Goal: Transaction & Acquisition: Download file/media

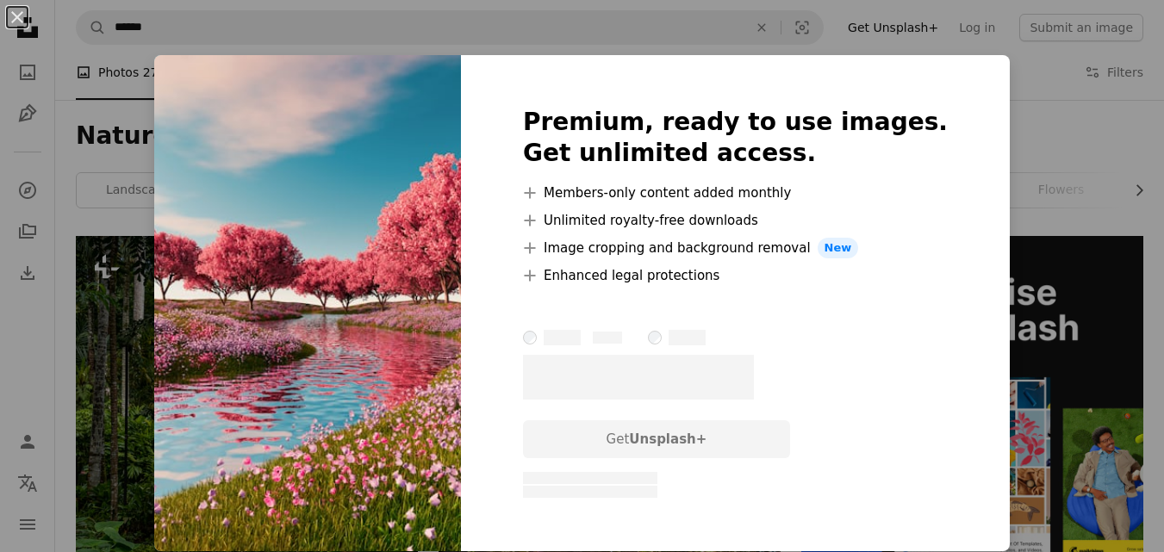
scroll to position [2082, 0]
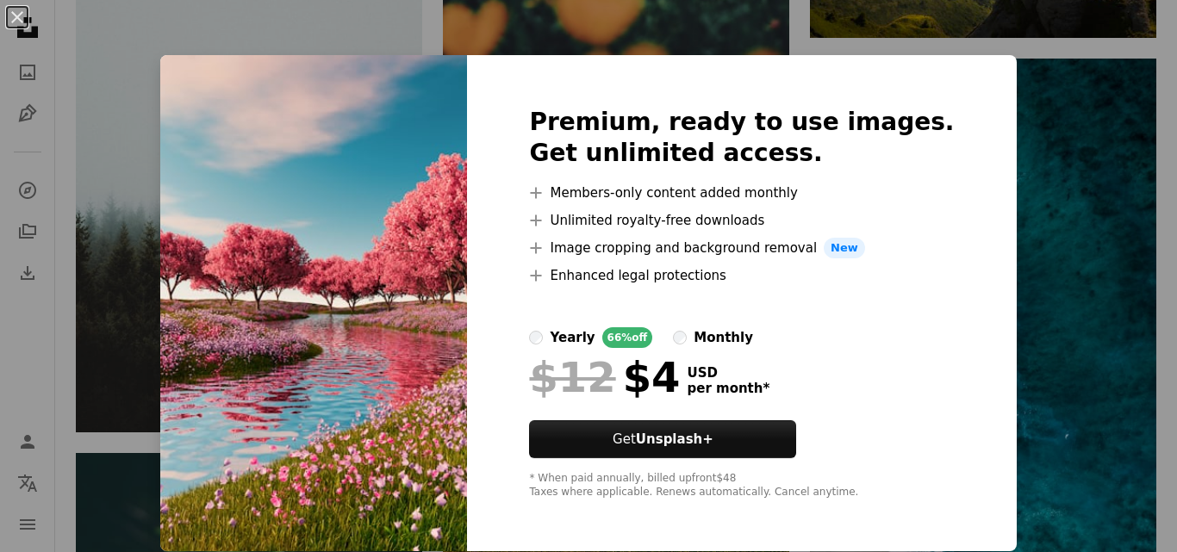
click at [1064, 147] on div "An X shape Premium, ready to use images. Get unlimited access. A plus sign Memb…" at bounding box center [588, 276] width 1177 height 552
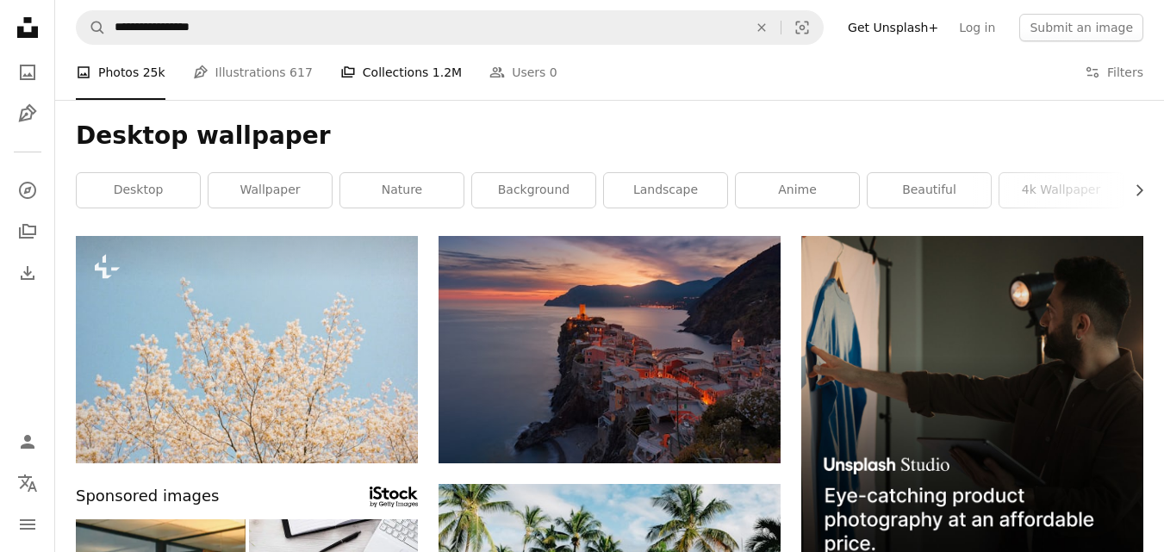
click at [399, 72] on link "A stack of folders Collections 1.2M" at bounding box center [400, 72] width 121 height 55
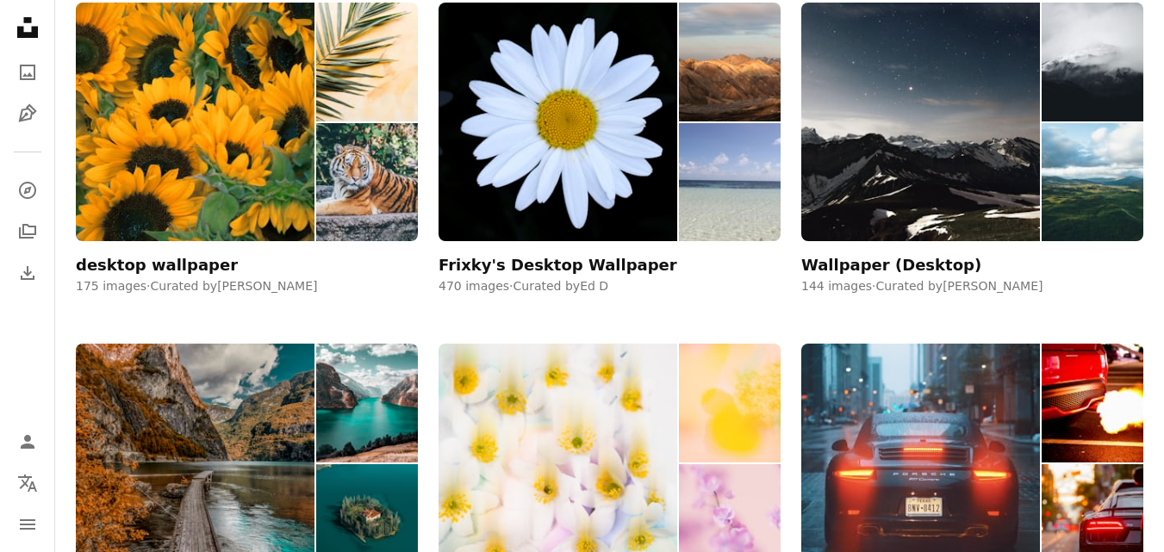
scroll to position [1271, 0]
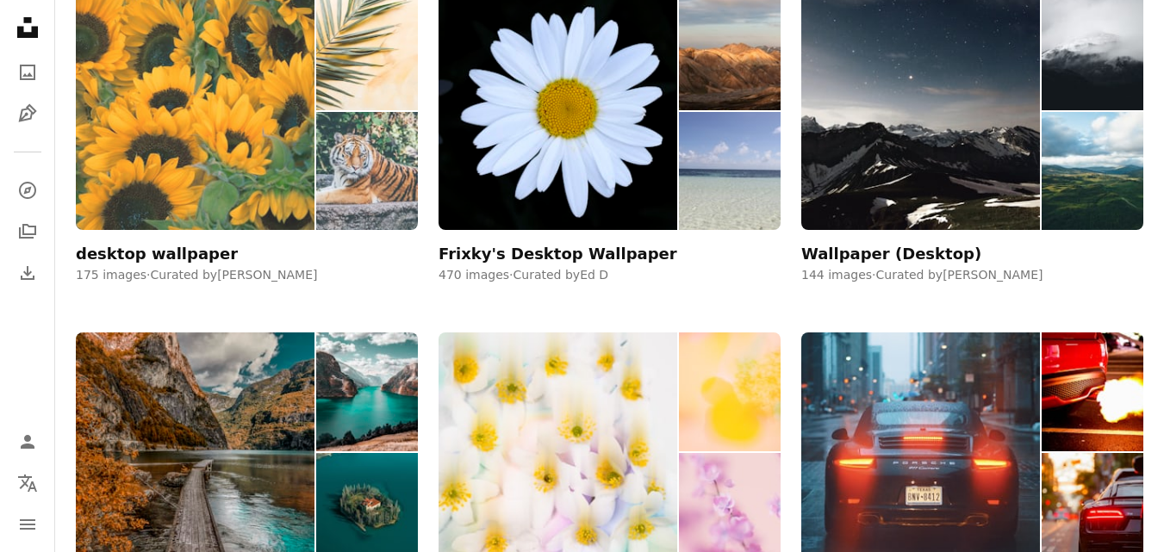
click at [146, 123] on img at bounding box center [195, 110] width 239 height 239
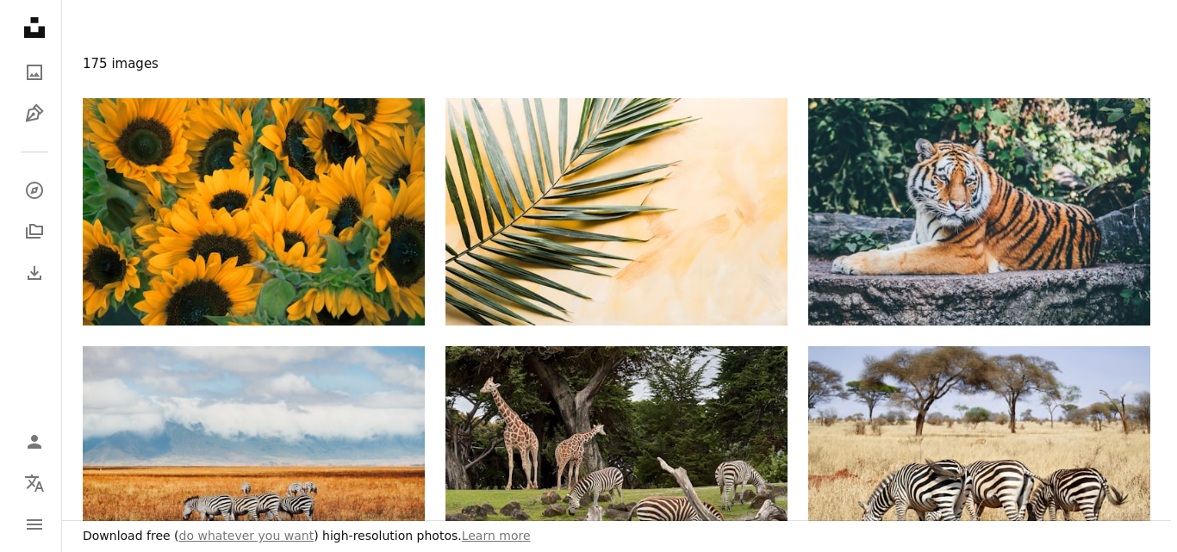
scroll to position [202, 0]
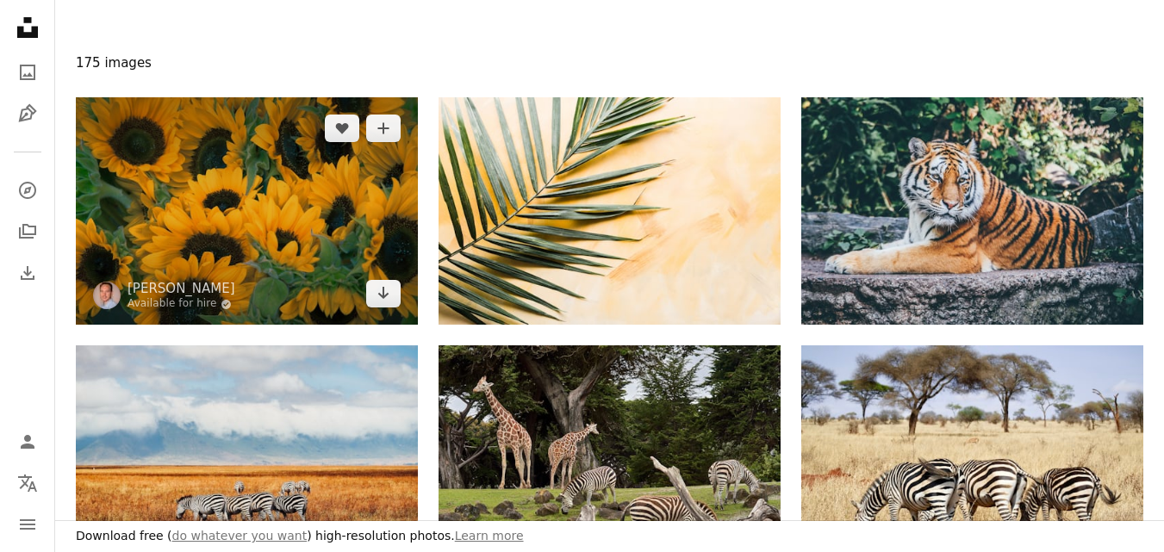
click at [296, 205] on img at bounding box center [247, 210] width 342 height 227
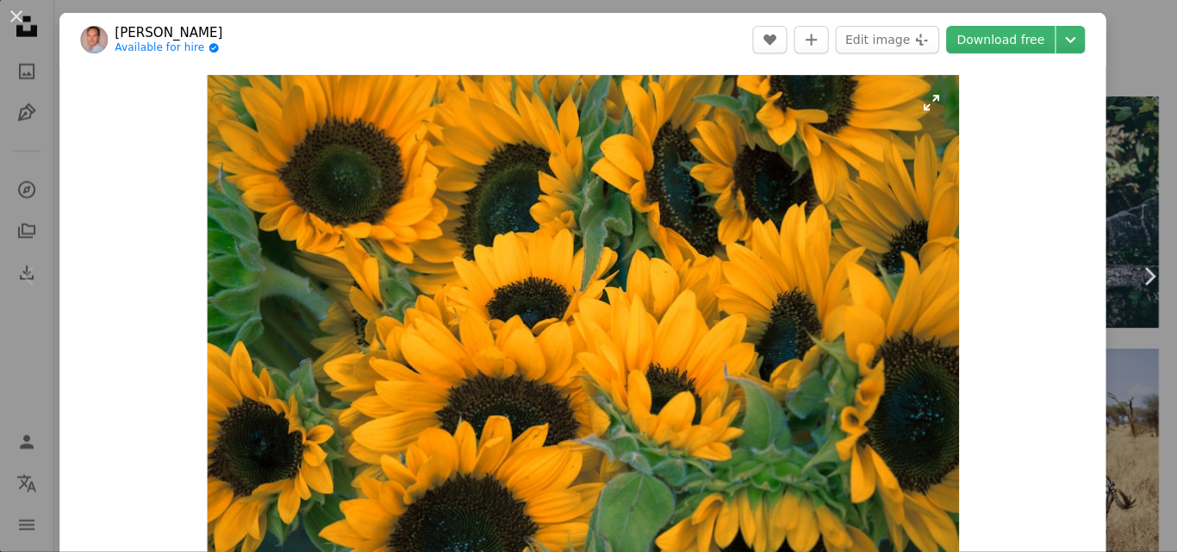
scroll to position [202, 0]
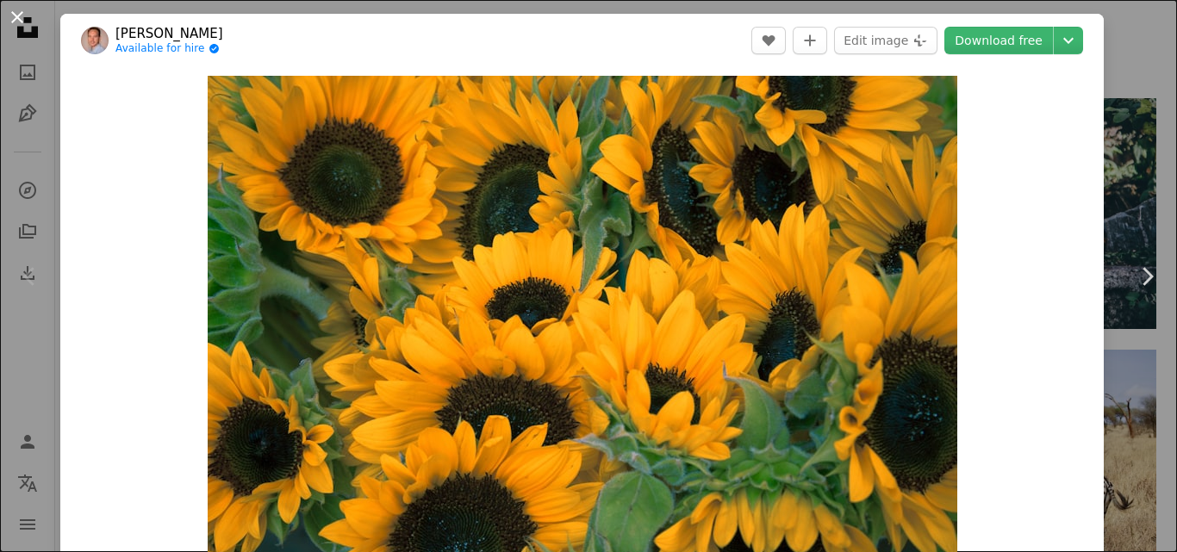
click at [10, 12] on button "An X shape" at bounding box center [17, 17] width 21 height 21
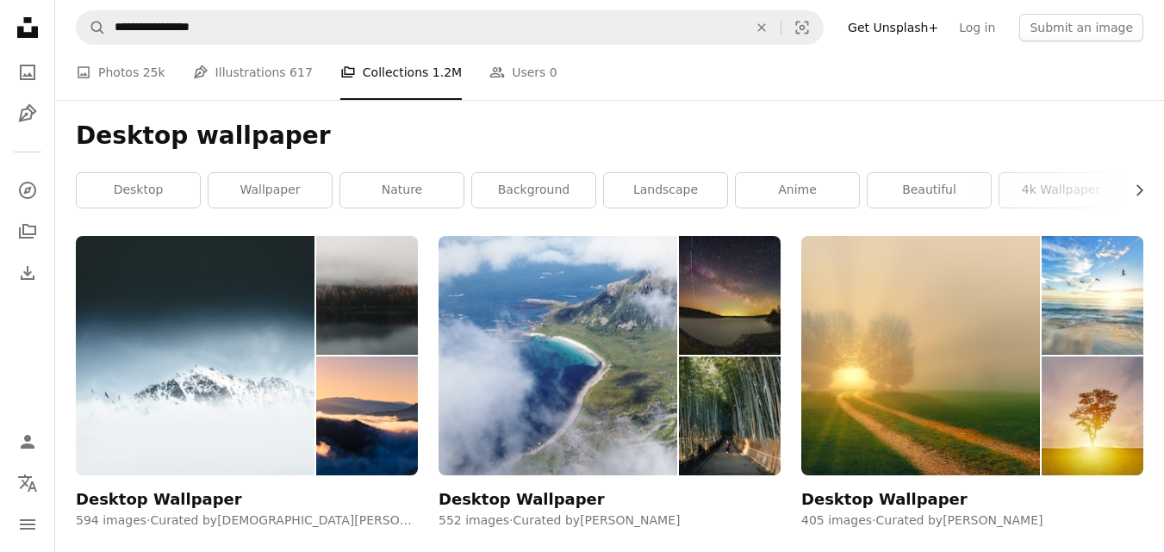
scroll to position [1271, 0]
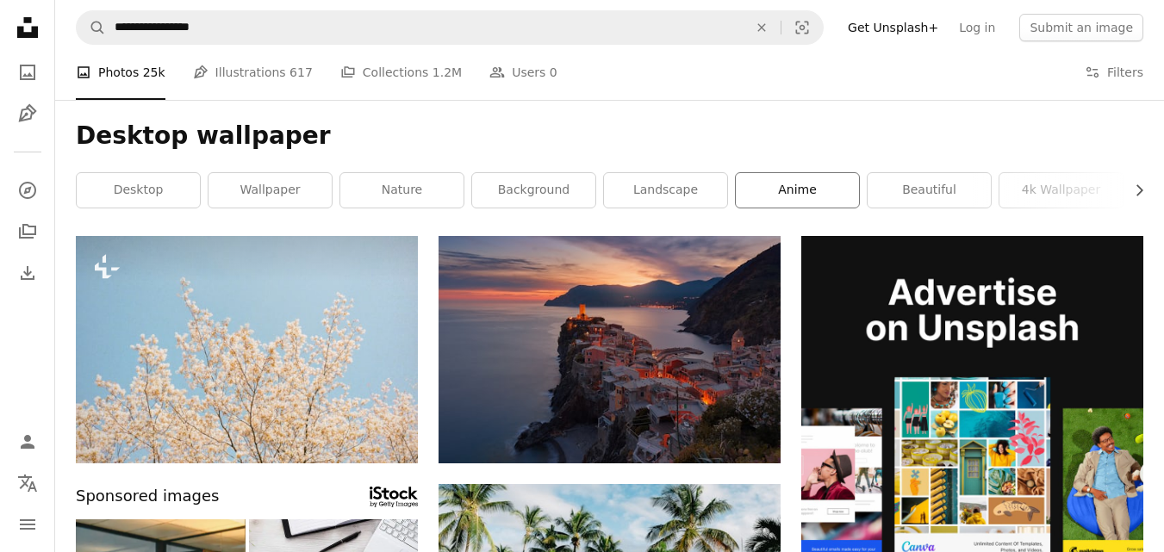
click at [798, 187] on link "anime" at bounding box center [797, 190] width 123 height 34
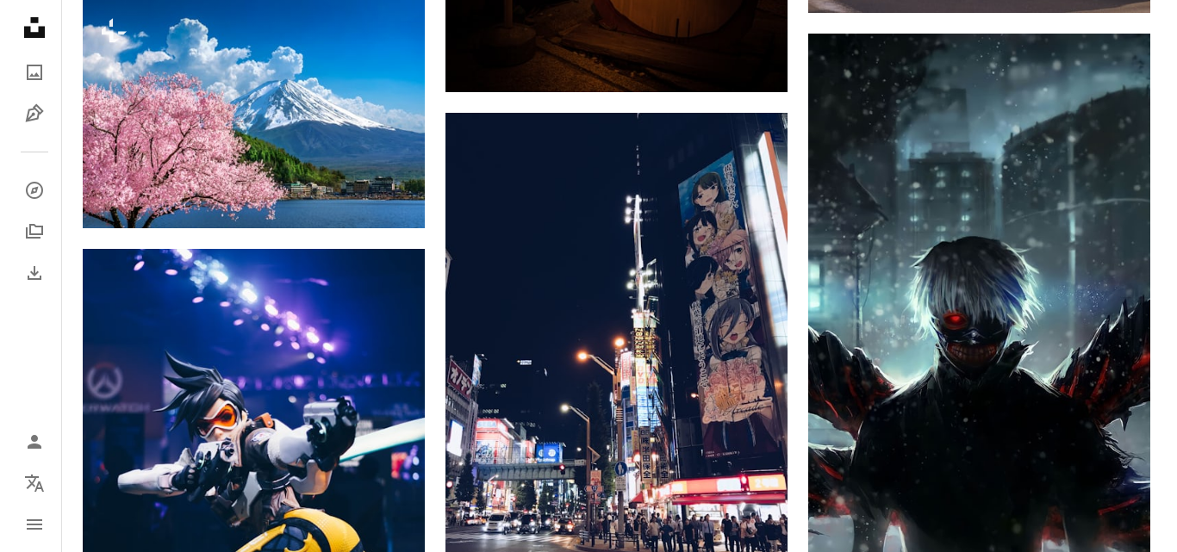
scroll to position [2191, 0]
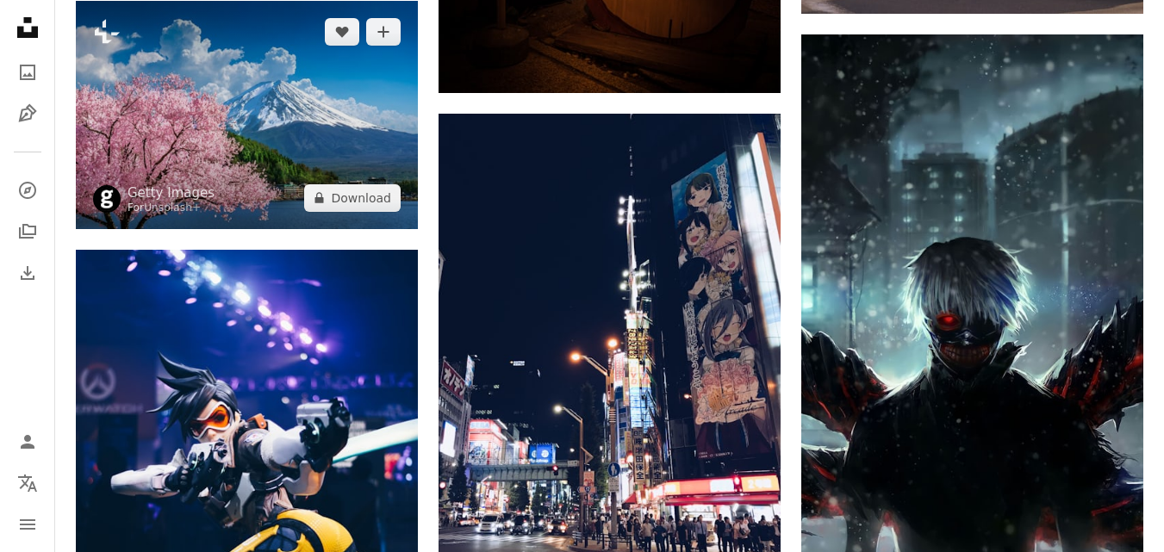
click at [313, 146] on img at bounding box center [247, 114] width 342 height 227
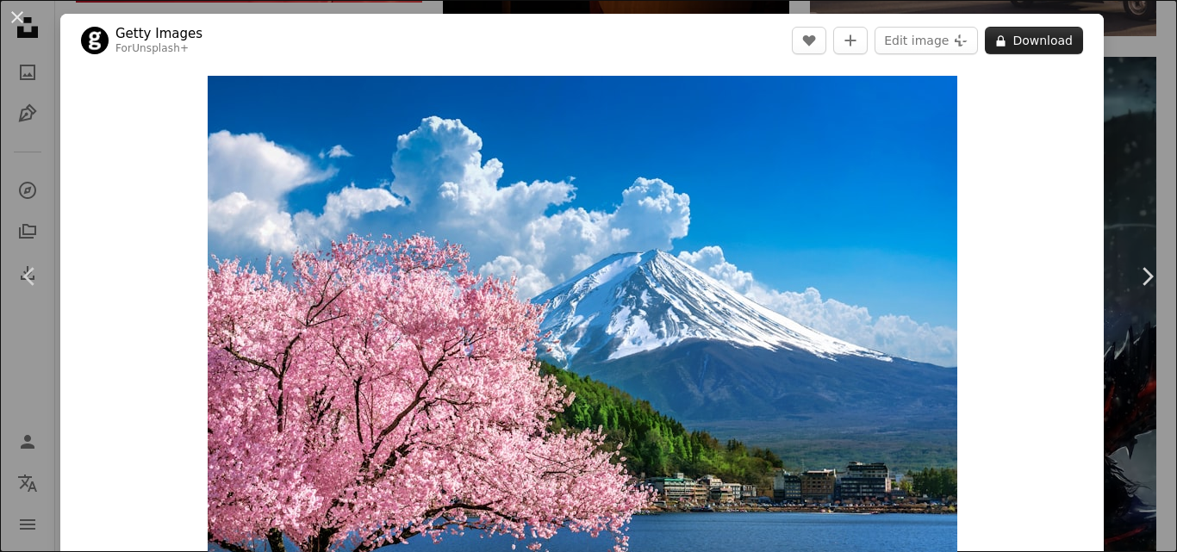
click at [1005, 34] on button "A lock Download" at bounding box center [1034, 41] width 98 height 28
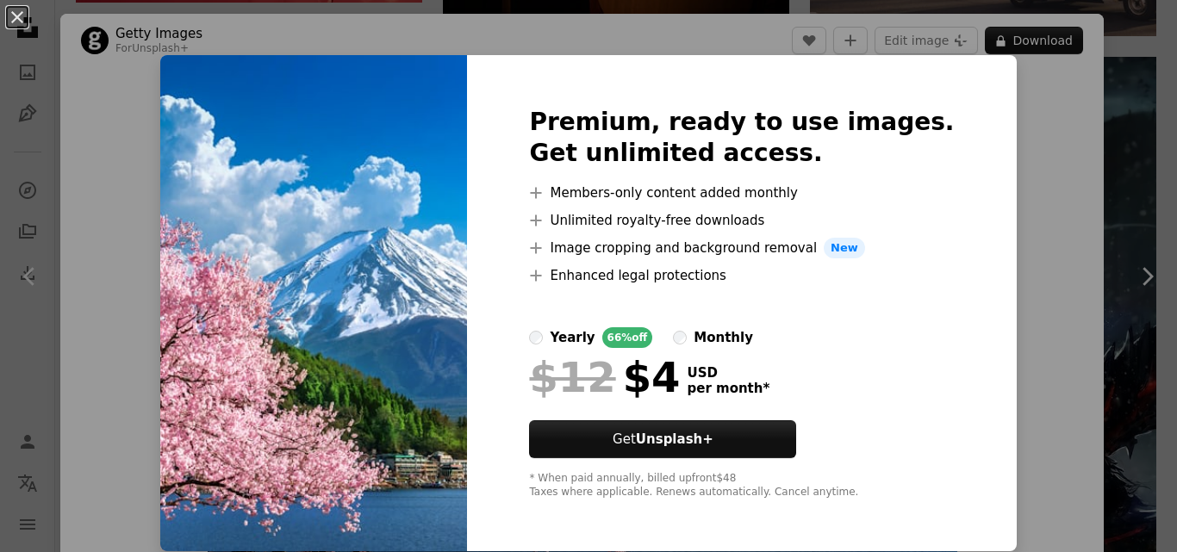
click at [1124, 119] on div "An X shape Premium, ready to use images. Get unlimited access. A plus sign Memb…" at bounding box center [588, 276] width 1177 height 552
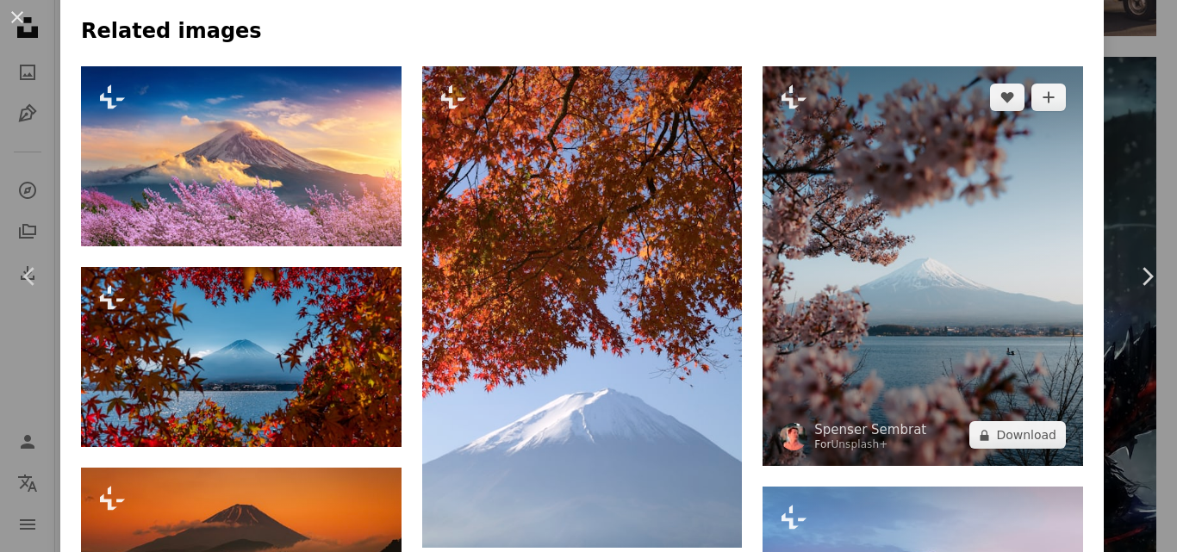
scroll to position [992, 0]
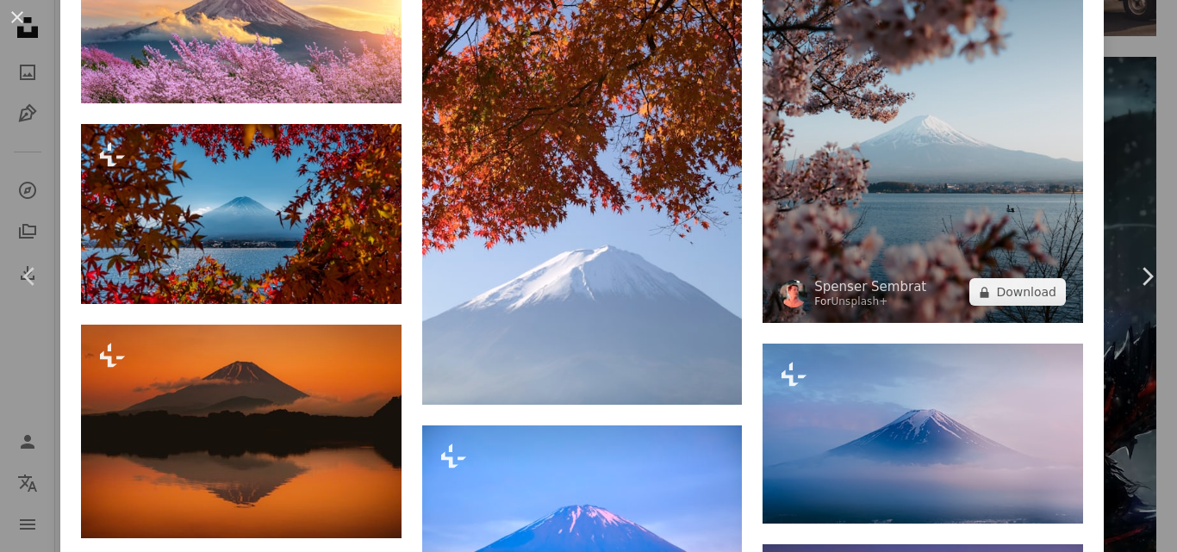
click at [916, 184] on img at bounding box center [922, 123] width 320 height 401
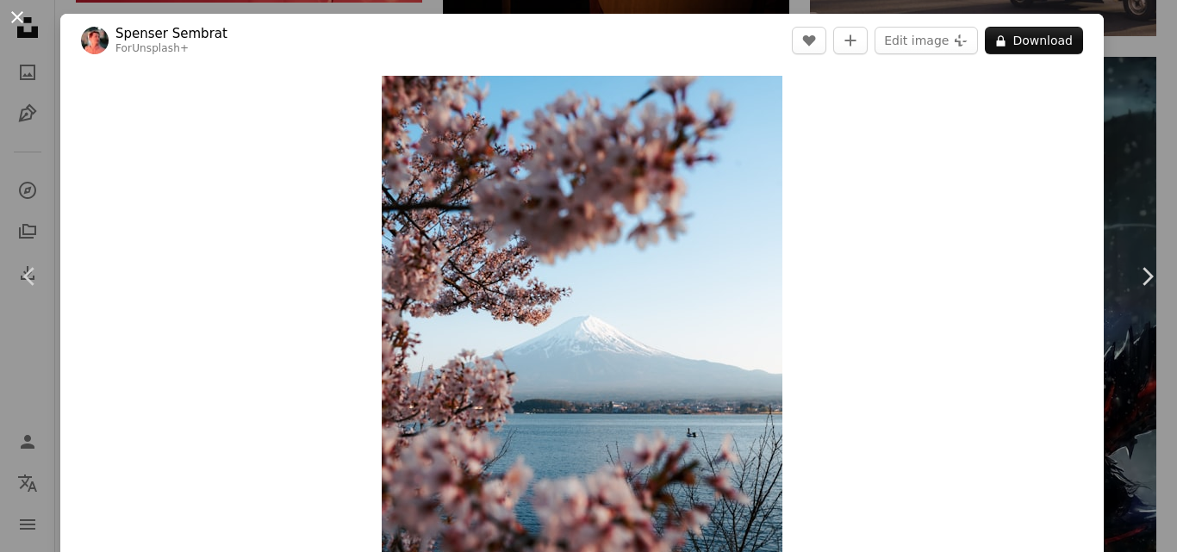
click at [9, 16] on button "An X shape" at bounding box center [17, 17] width 21 height 21
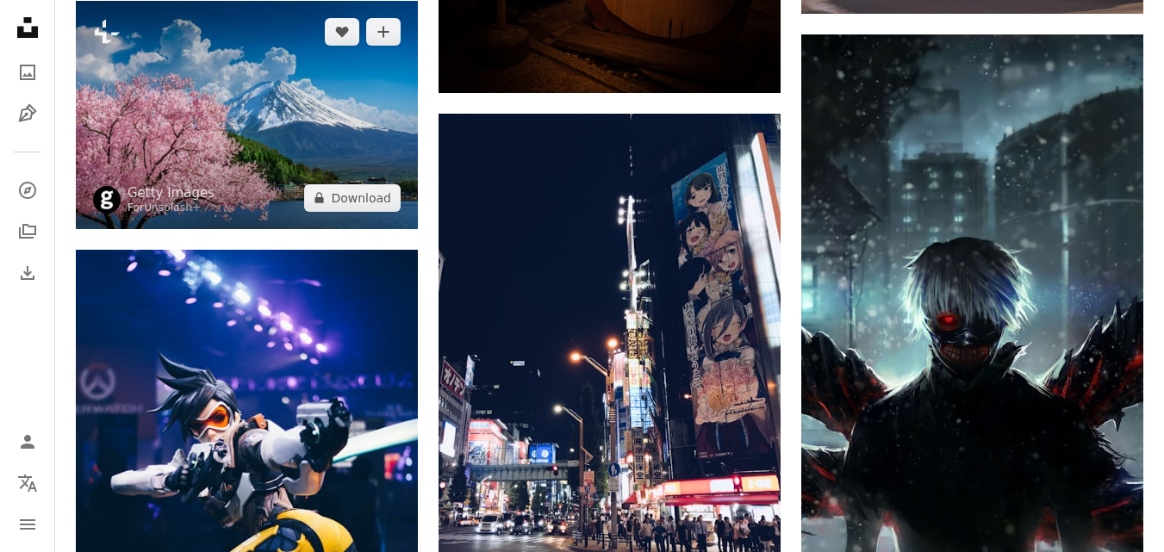
scroll to position [2200, 0]
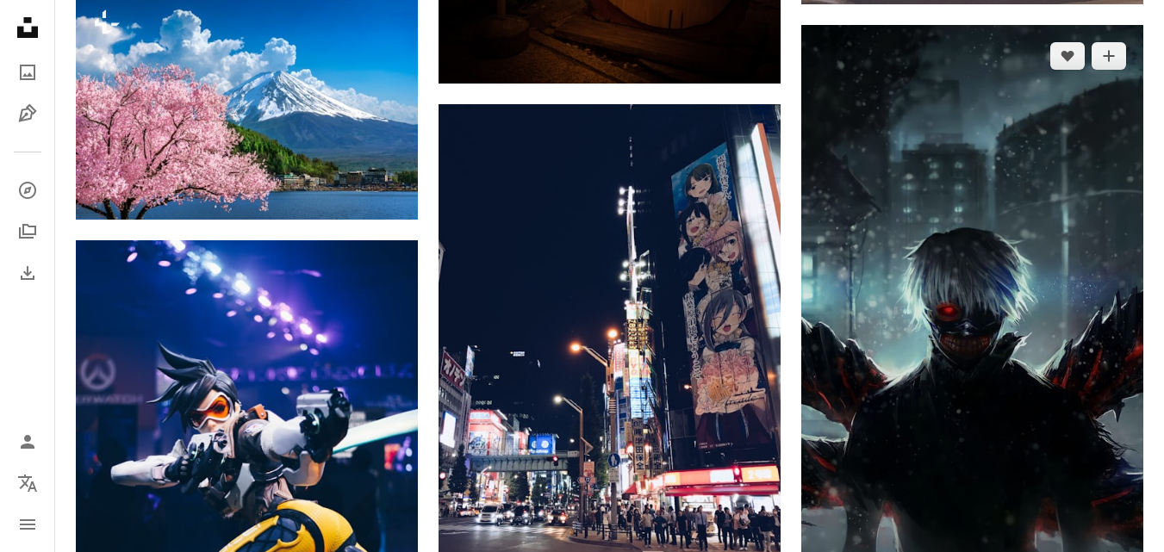
click at [984, 132] on img at bounding box center [972, 329] width 342 height 608
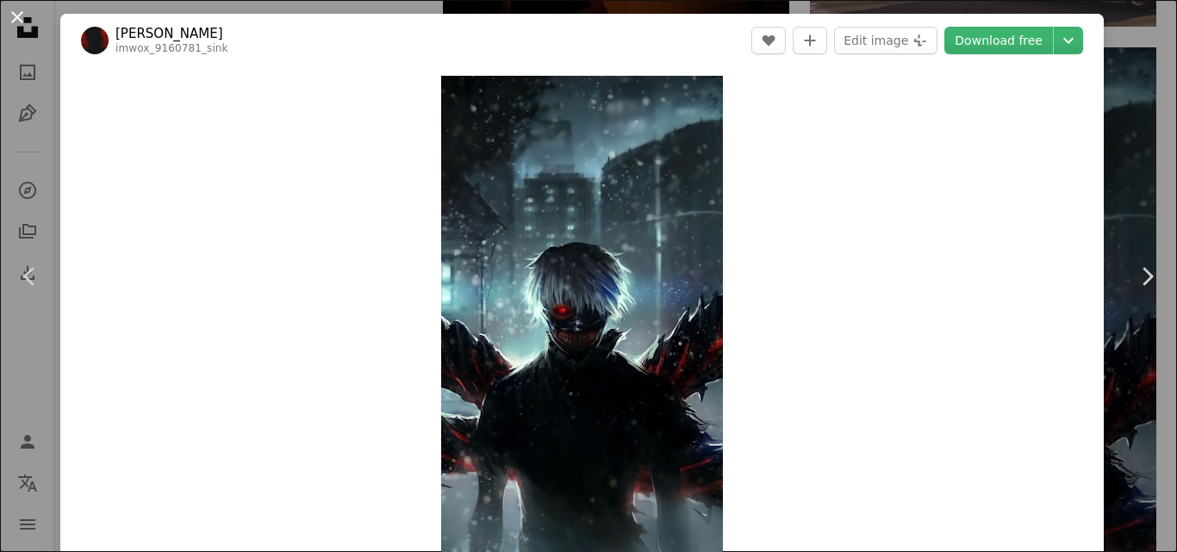
click at [15, 22] on button "An X shape" at bounding box center [17, 17] width 21 height 21
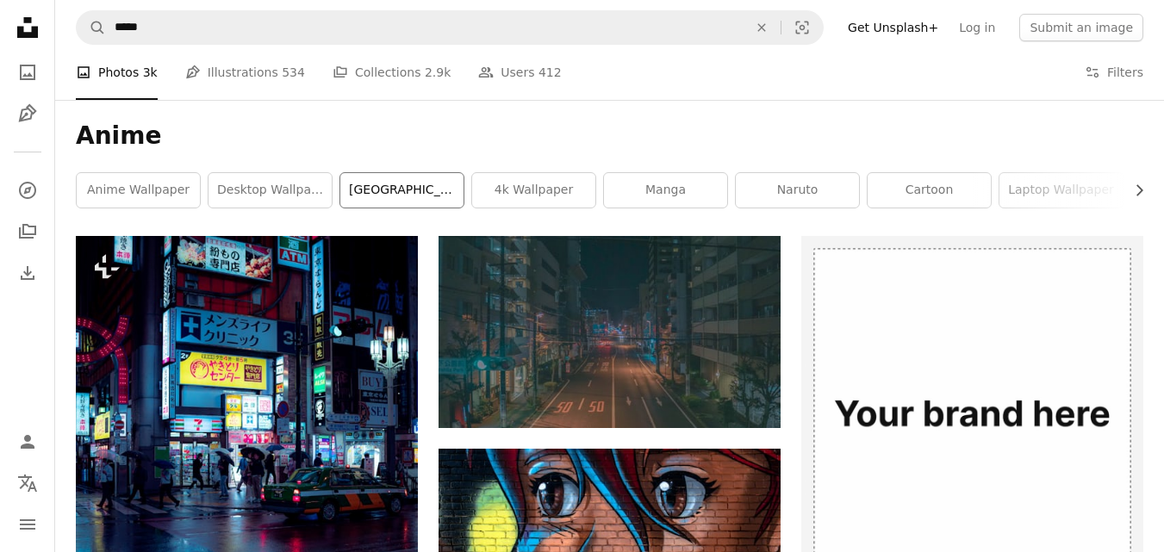
click at [408, 197] on link "[GEOGRAPHIC_DATA]" at bounding box center [401, 190] width 123 height 34
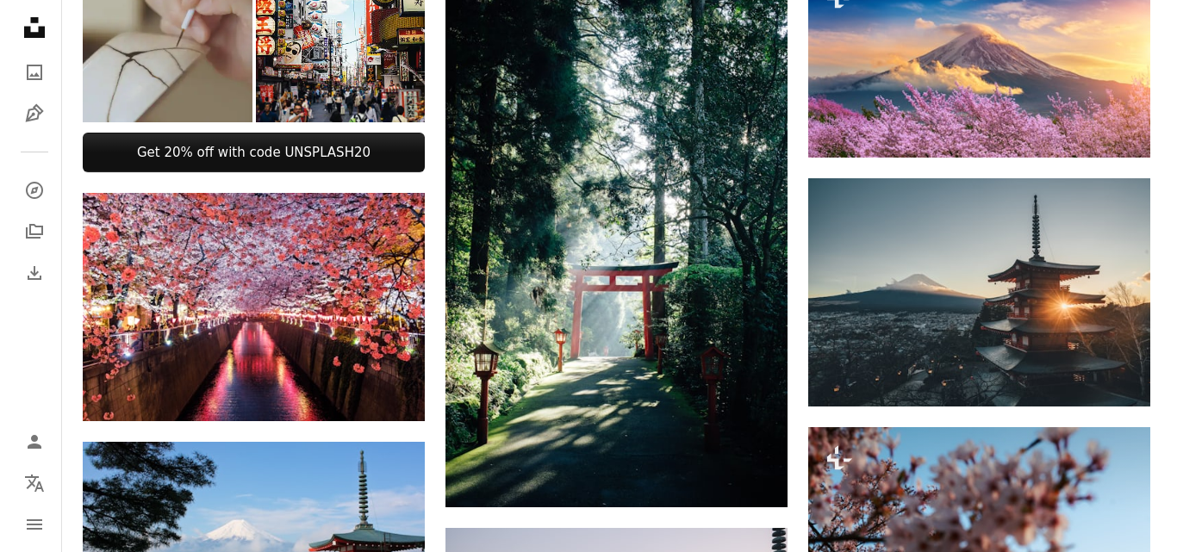
scroll to position [740, 0]
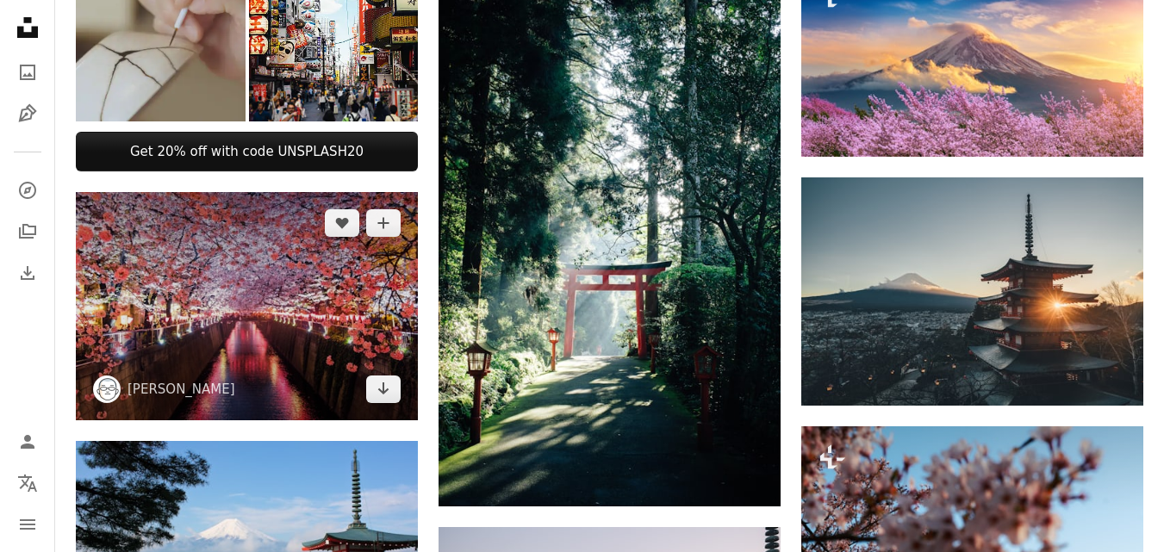
click at [263, 297] on img at bounding box center [247, 305] width 342 height 227
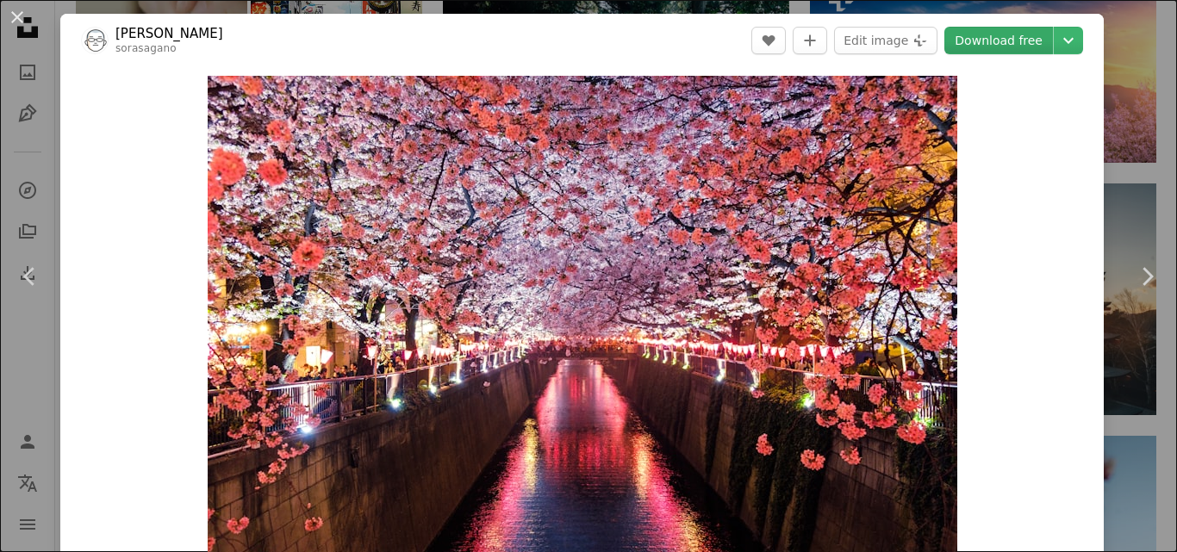
click at [1016, 42] on link "Download free" at bounding box center [998, 41] width 109 height 28
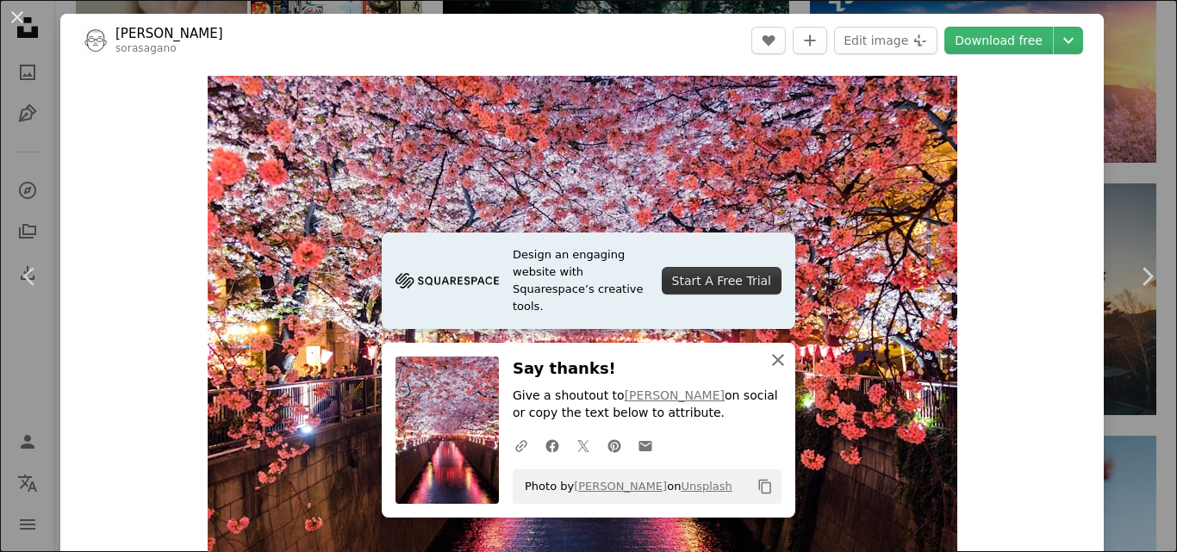
click at [774, 376] on button "An X shape Close" at bounding box center [778, 360] width 34 height 34
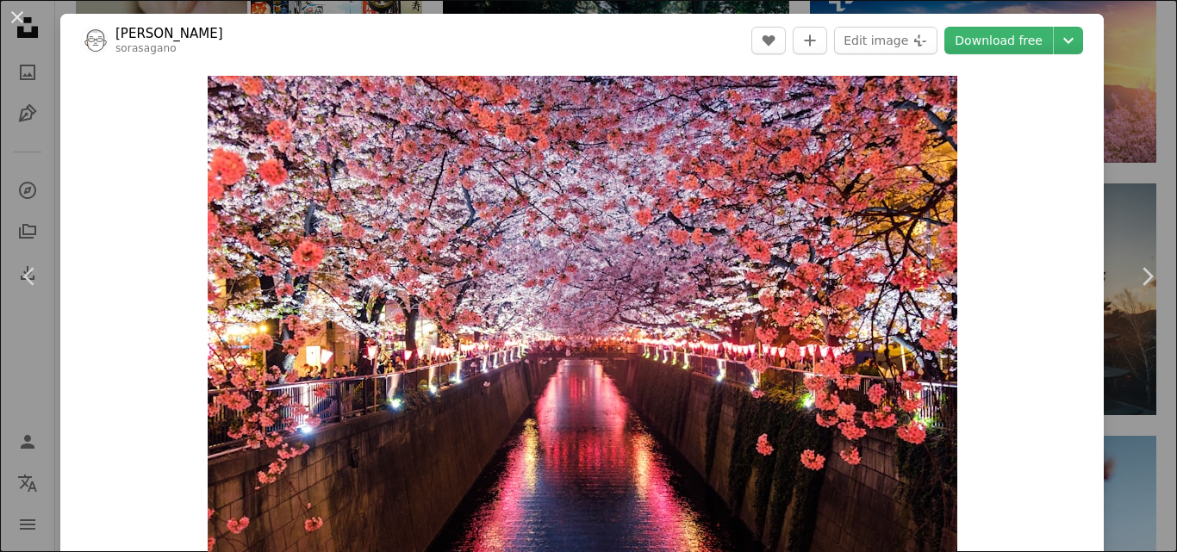
click at [961, 145] on div "Zoom in" at bounding box center [581, 325] width 1043 height 517
click at [1135, 276] on icon "Chevron right" at bounding box center [1147, 277] width 28 height 28
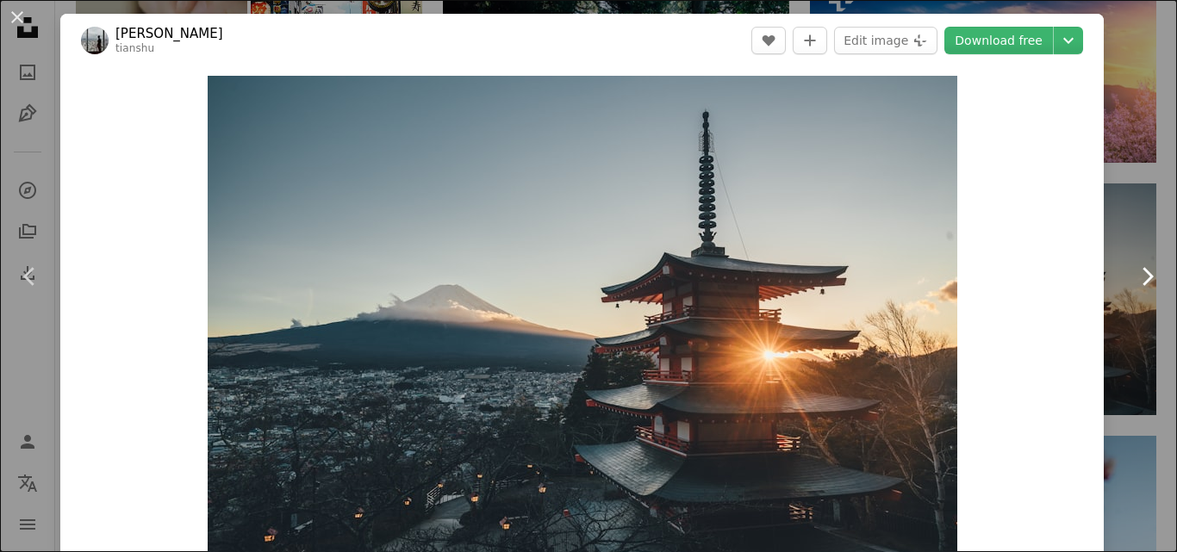
click at [1135, 276] on icon "Chevron right" at bounding box center [1147, 277] width 28 height 28
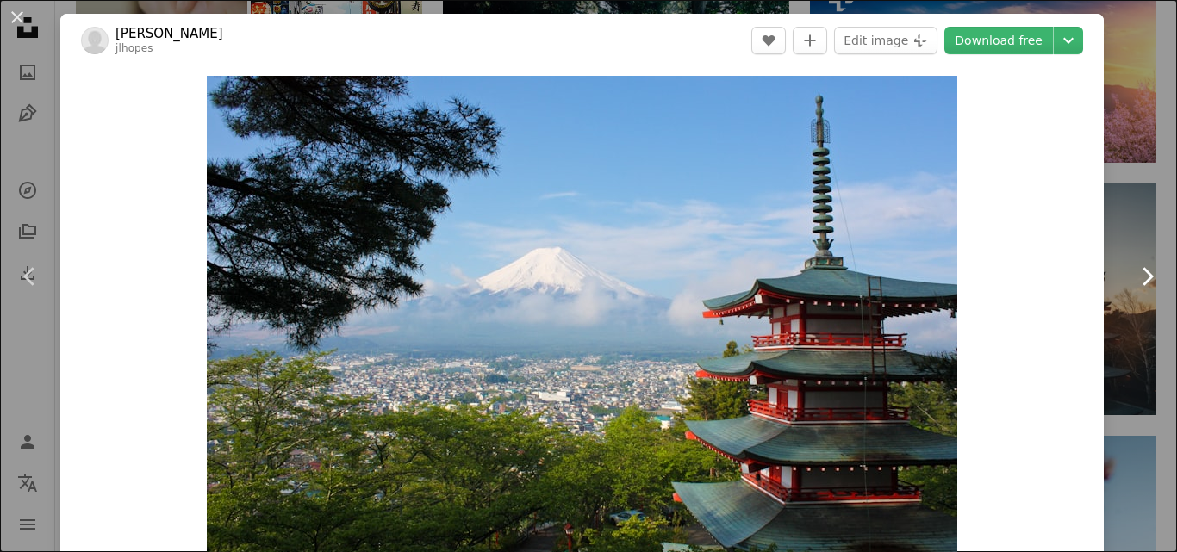
click at [1135, 276] on icon "Chevron right" at bounding box center [1147, 277] width 28 height 28
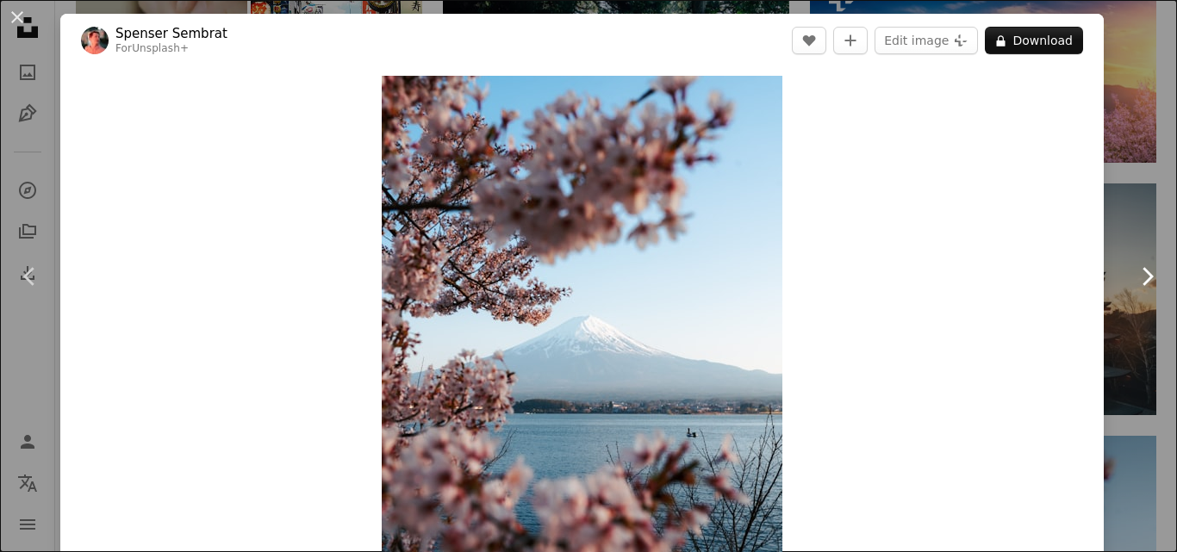
click at [1135, 276] on icon "Chevron right" at bounding box center [1147, 277] width 28 height 28
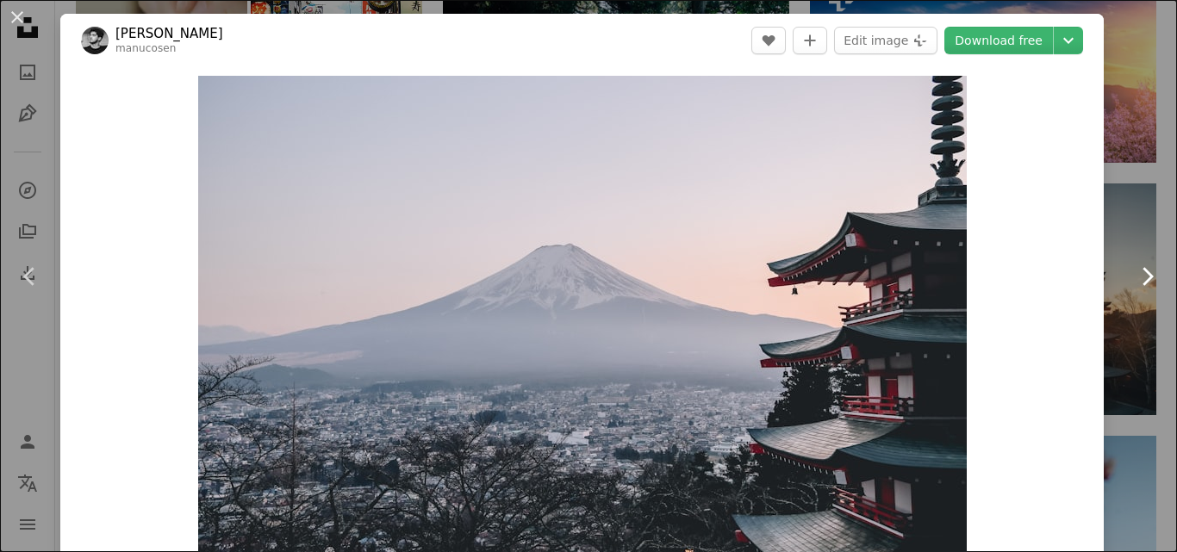
click at [1135, 276] on icon "Chevron right" at bounding box center [1147, 277] width 28 height 28
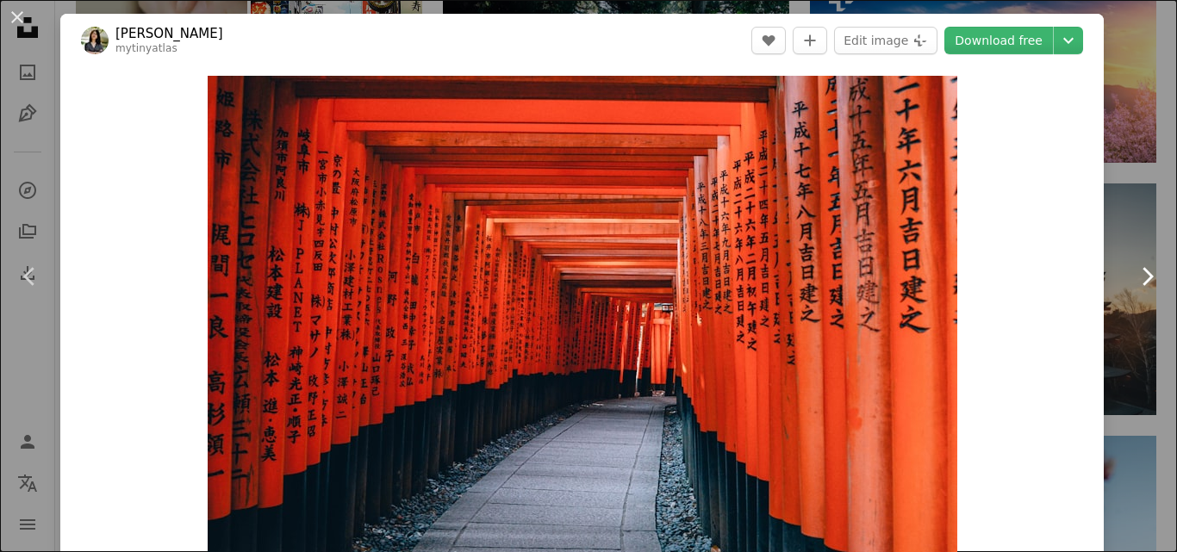
click at [1135, 276] on icon "Chevron right" at bounding box center [1147, 277] width 28 height 28
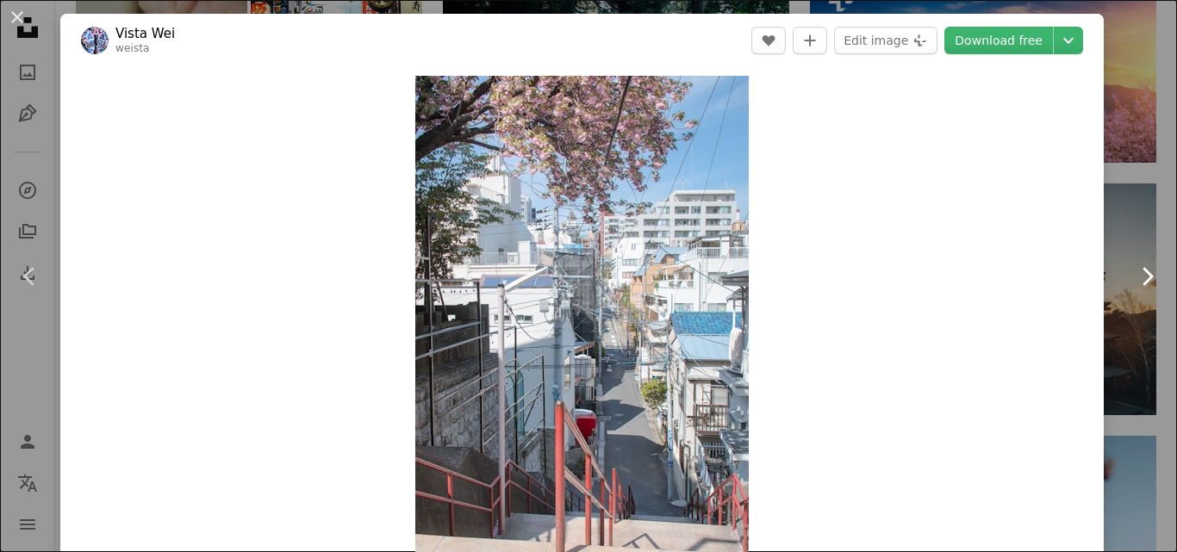
click at [1133, 276] on icon "Chevron right" at bounding box center [1147, 277] width 28 height 28
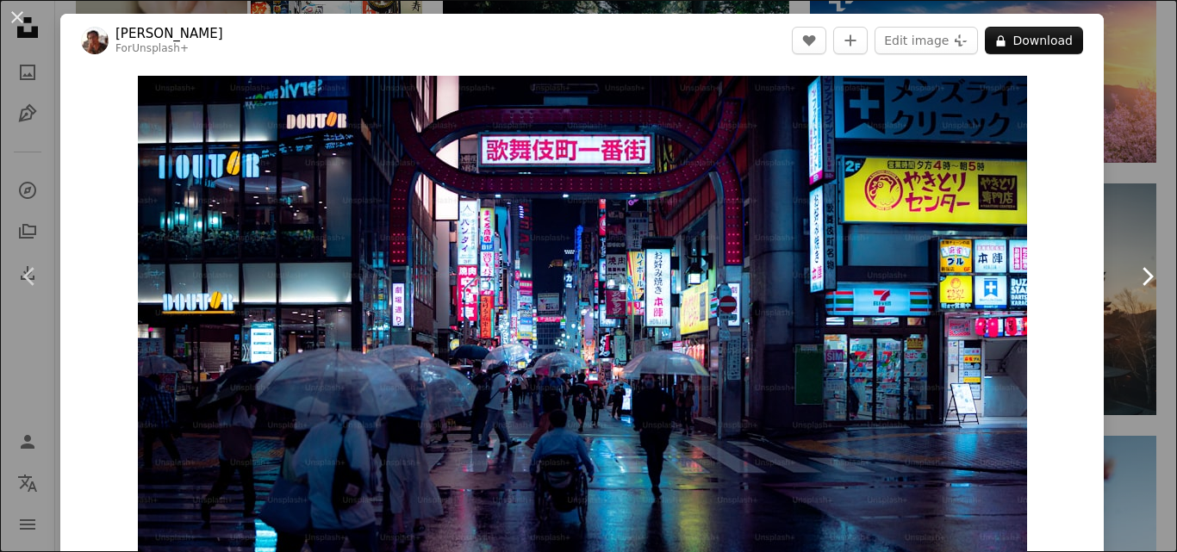
click at [1133, 276] on icon "Chevron right" at bounding box center [1147, 277] width 28 height 28
